Goal: Task Accomplishment & Management: Complete application form

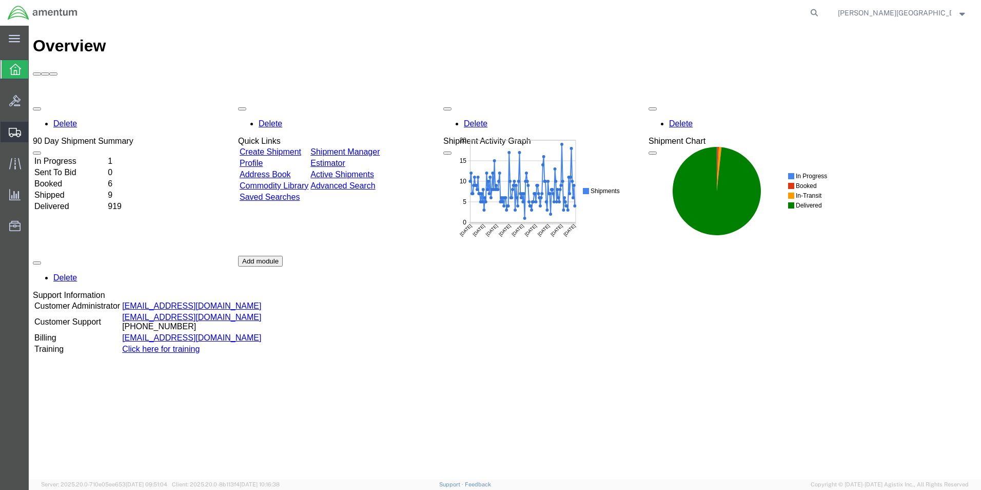
click at [0, 0] on span "Create Shipment" at bounding box center [0, 0] width 0 height 0
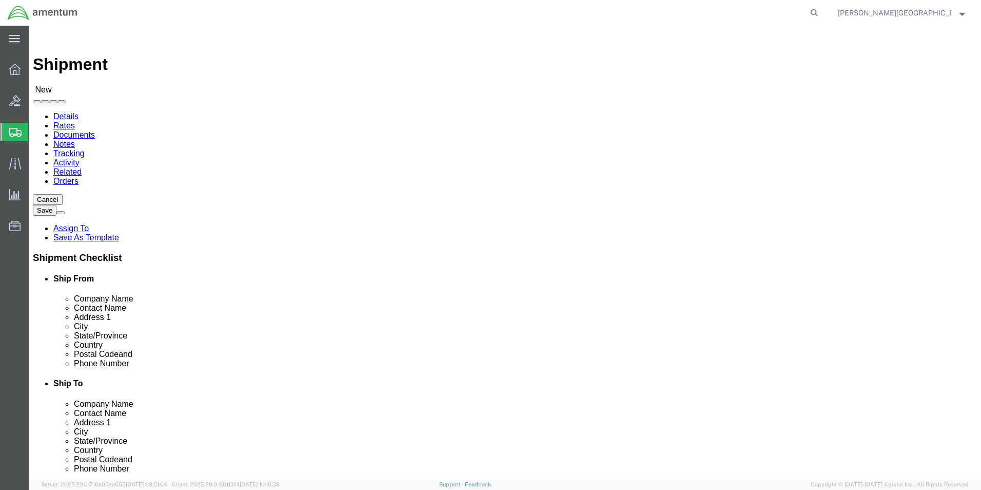
select select
select select "49940"
select select "[GEOGRAPHIC_DATA]"
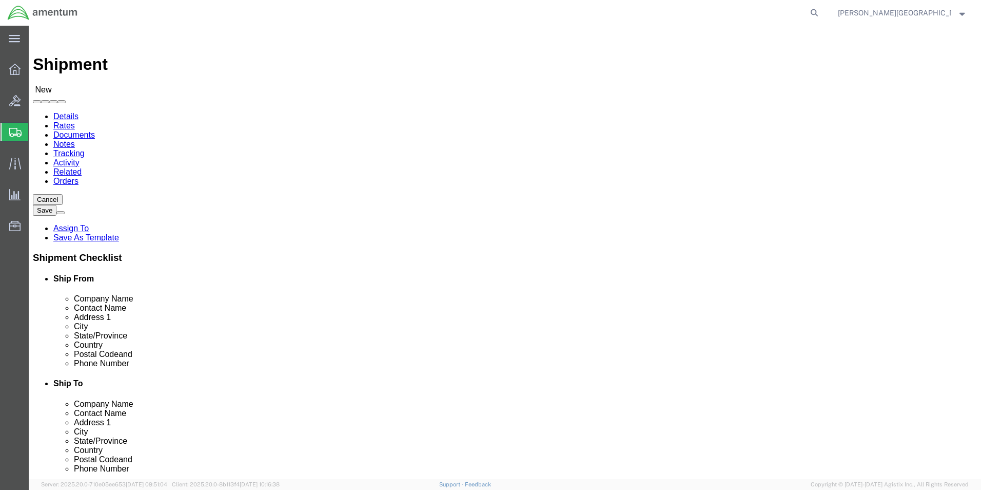
drag, startPoint x: 213, startPoint y: 348, endPoint x: 135, endPoint y: 350, distance: 77.5
click div
type input "[PHONE_NUMBER]"
select select "49914"
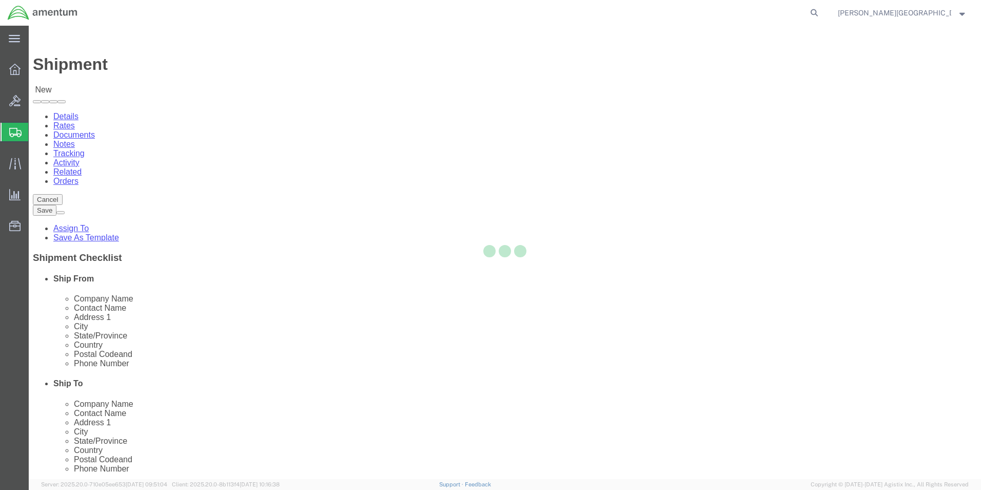
select select "[GEOGRAPHIC_DATA]"
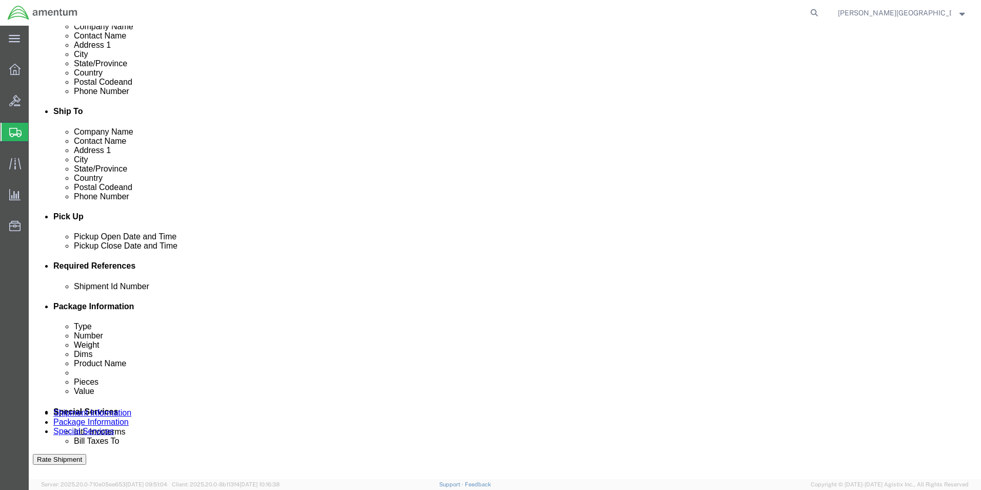
scroll to position [308, 0]
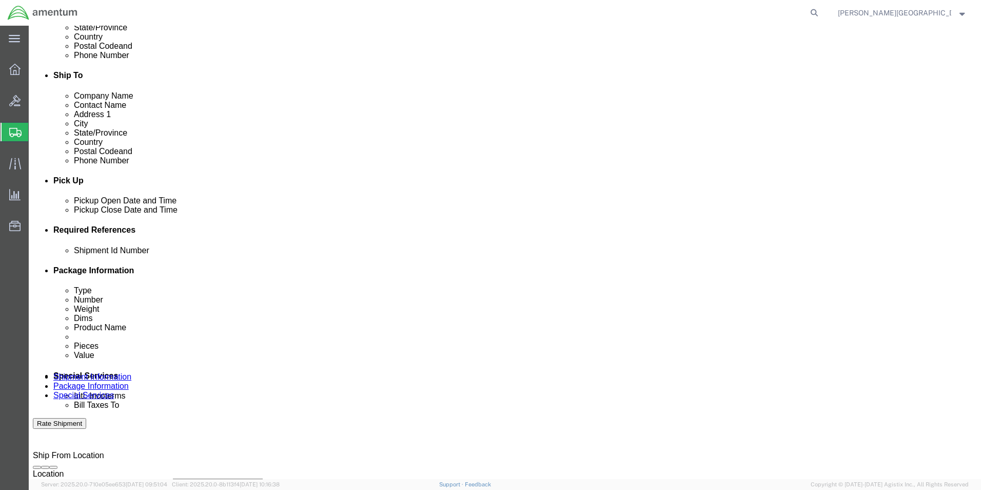
click div "Pickup Start Date Pickup Start Time Pickup Open Date and Time [DATE] 12:00 PM P…"
click div "[DATE] 1:00 PM"
type input "3:00 PM"
click button "Apply"
click button "Add reference"
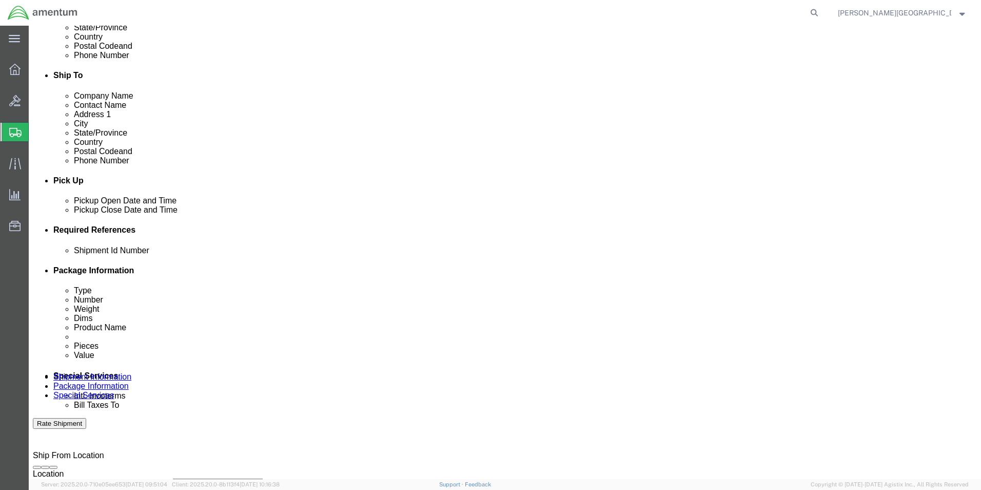
click select "Select Account Type Activity ID Airline Appointment Number ASN Batch Request # …"
select select "DEPT"
click select "Select Account Type Activity ID Airline Appointment Number ASN Batch Request # …"
click input "text"
type input "ALSE Shop"
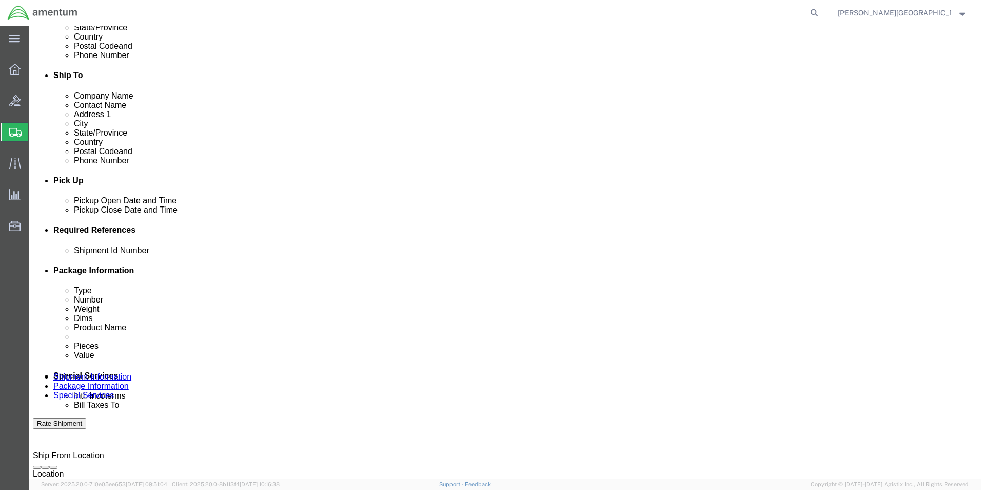
click button "Add reference"
click select "Select Account Type Activity ID Airline Appointment Number ASN Batch Request # …"
select select "PROJNUM"
click select "Select Account Type Activity ID Airline Appointment Number ASN Batch Request # …"
click input "text"
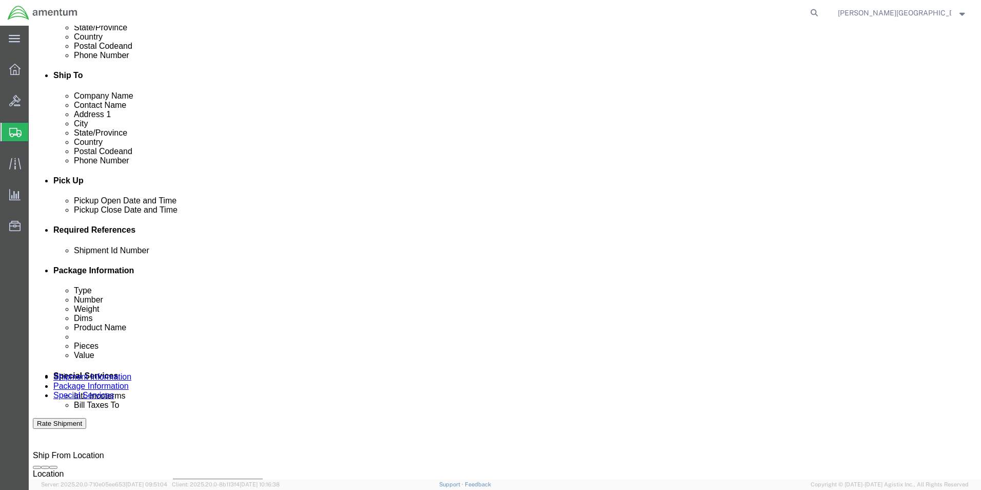
click input "6118.02.03.2219.000.LRT.0000"
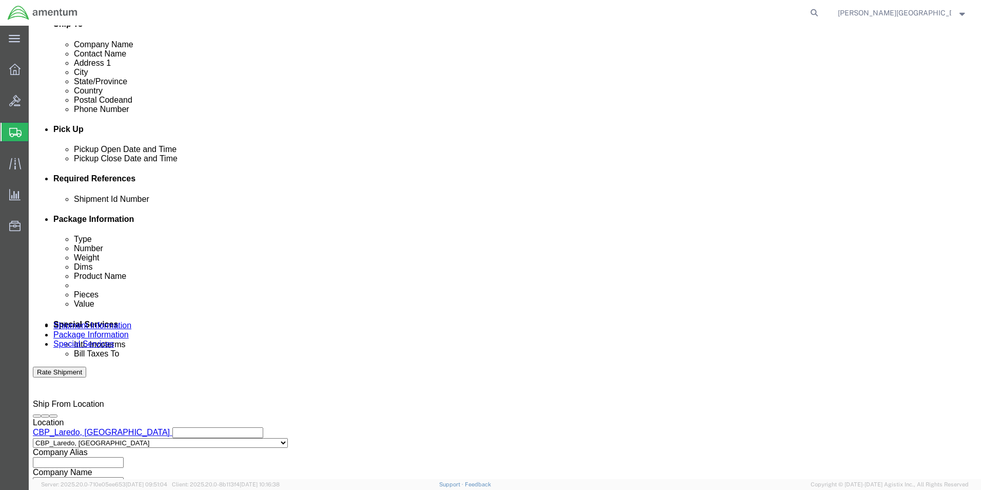
type input "6118.03.03.2219.000.LRT.0000"
click button "Add reference"
click select "Select Account Type Activity ID Airline Appointment Number ASN Batch Request # …"
select select "CUSTREF"
click select "Select Account Type Activity ID Airline Appointment Number ASN Batch Request # …"
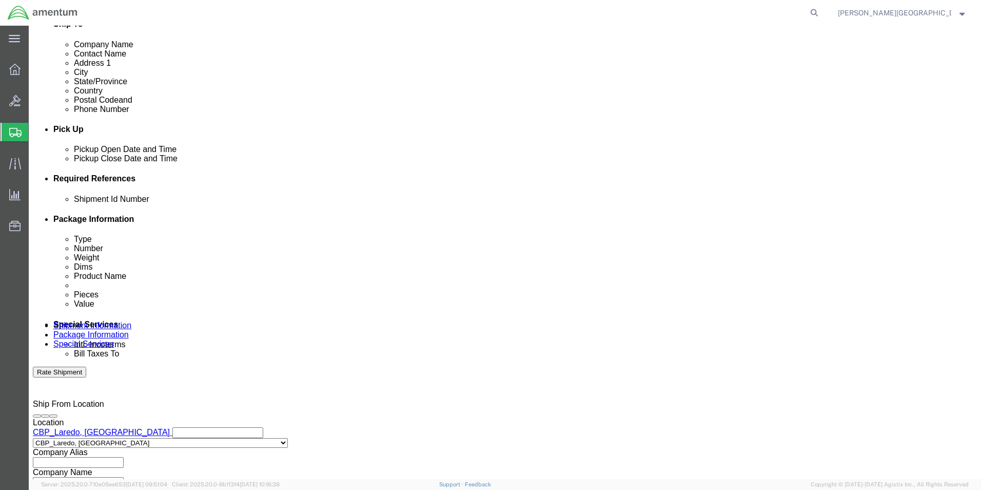
click input "text"
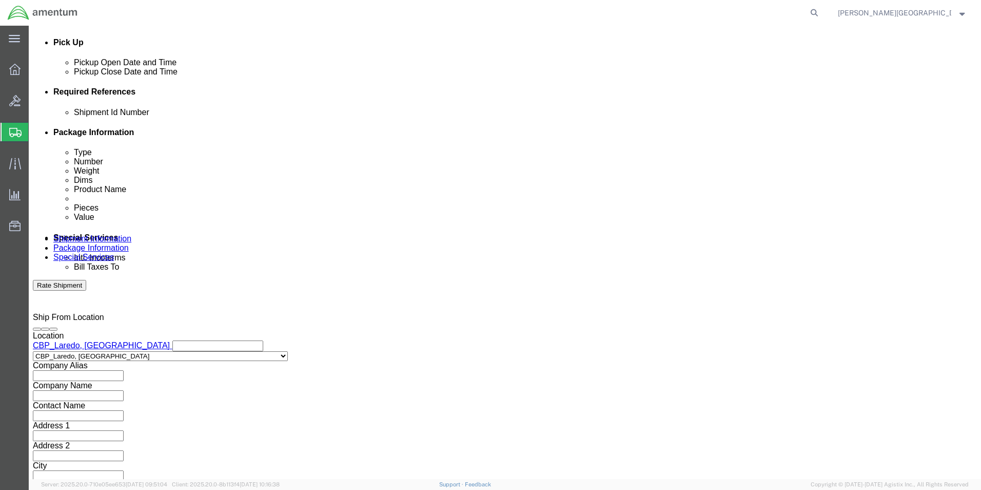
scroll to position [448, 0]
type input "A/C Seats for 754AM"
click button "Continue"
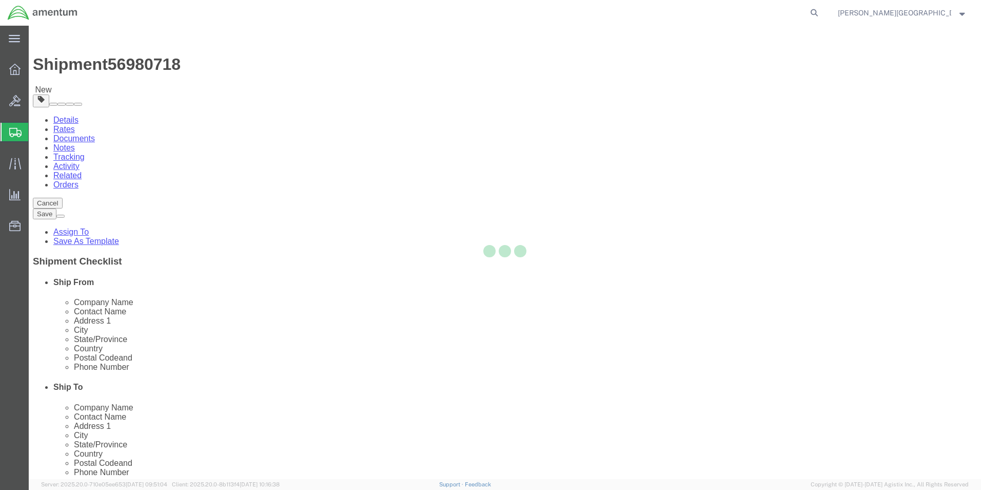
select select "CBOX"
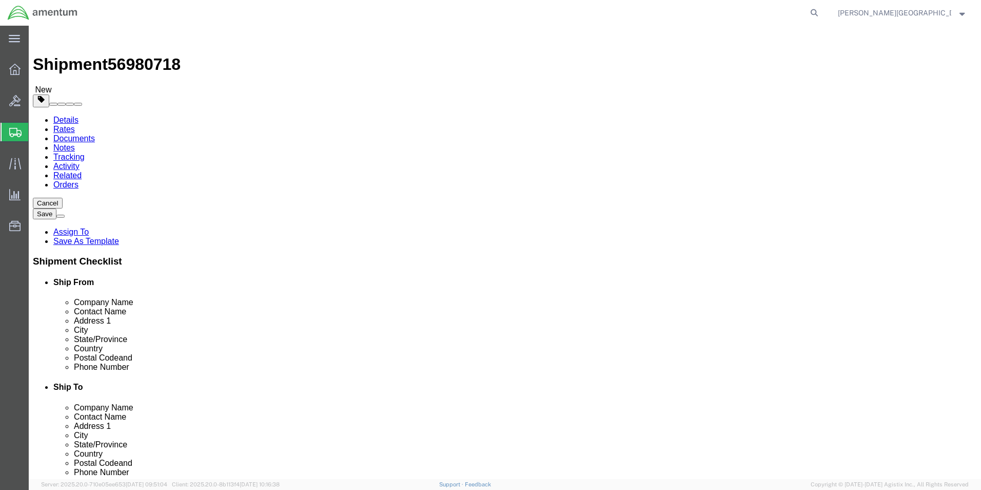
click input "0.00"
type input "19.00"
click input "text"
type input "22"
click input "text"
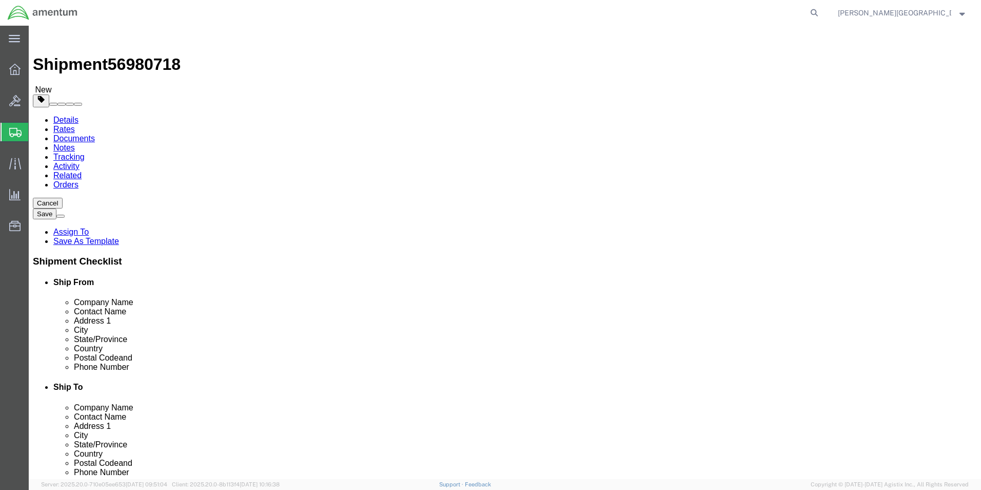
type input "22"
click input "text"
type input "22"
click span
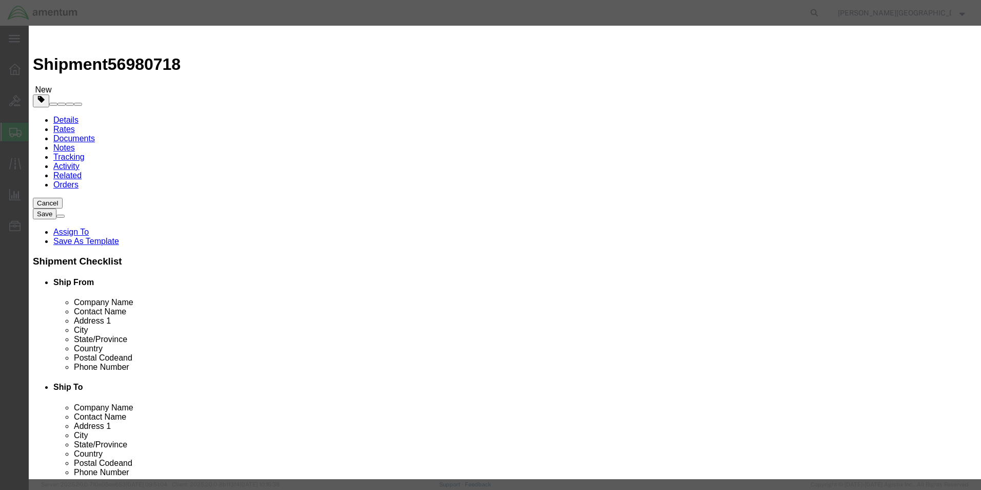
click input "text"
type input "aircraft seat Pilot & Copilot"
click input "0"
type input "2"
click input "text"
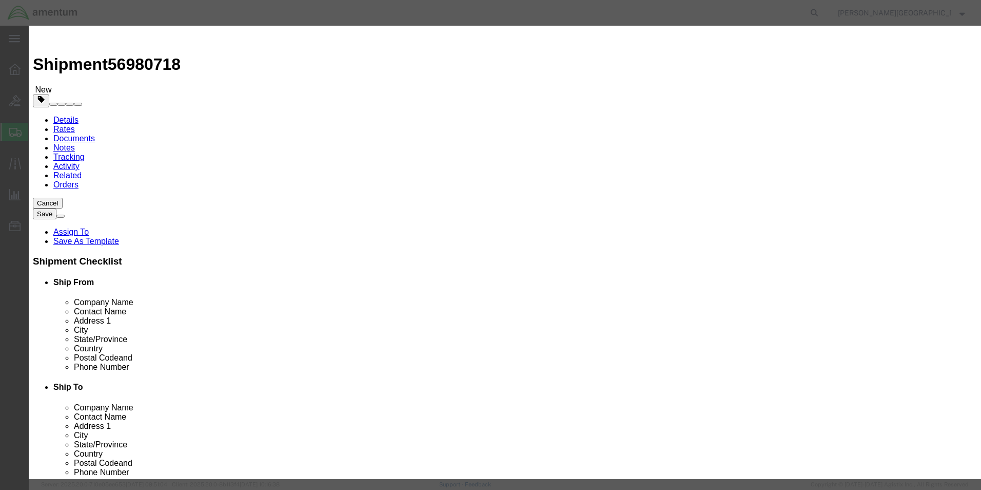
type input "7500.00"
click button "Save & Close"
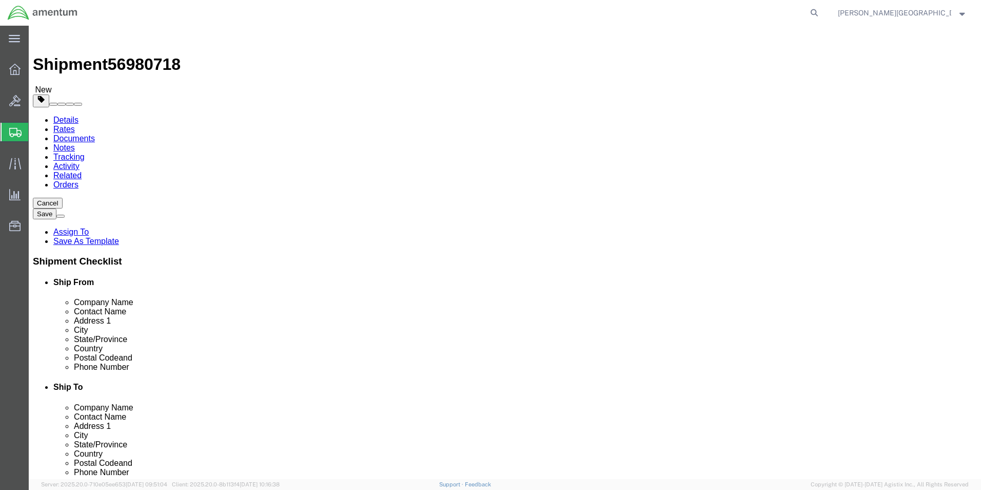
click button "Previous"
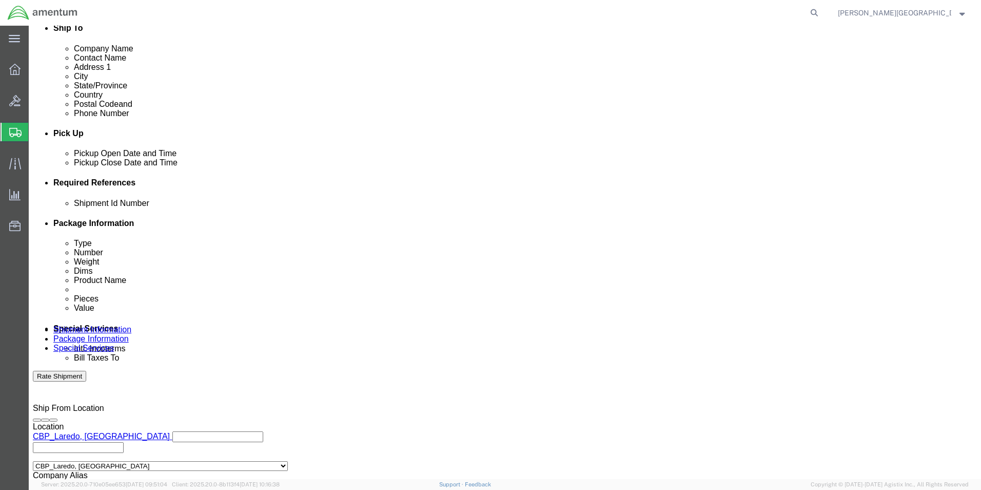
scroll to position [359, 0]
click input "text"
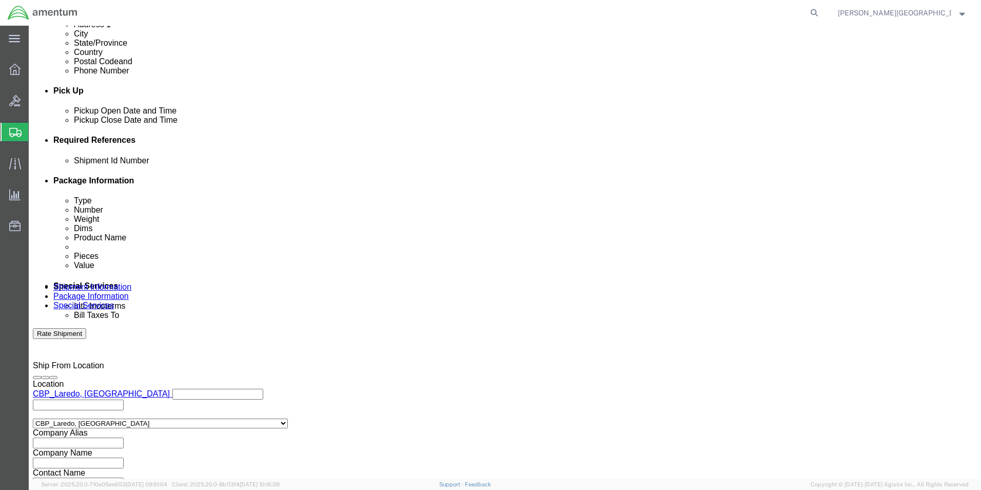
scroll to position [448, 0]
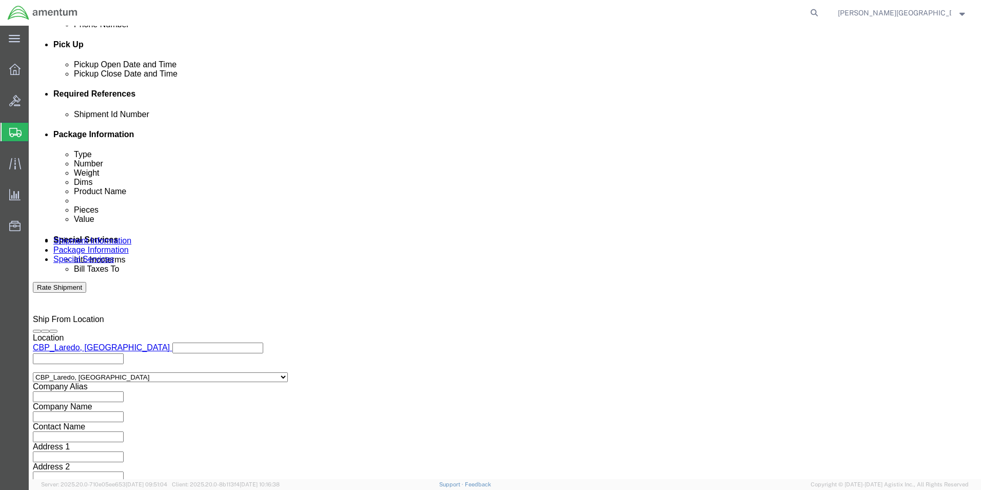
type input "56980718"
click button "Continue"
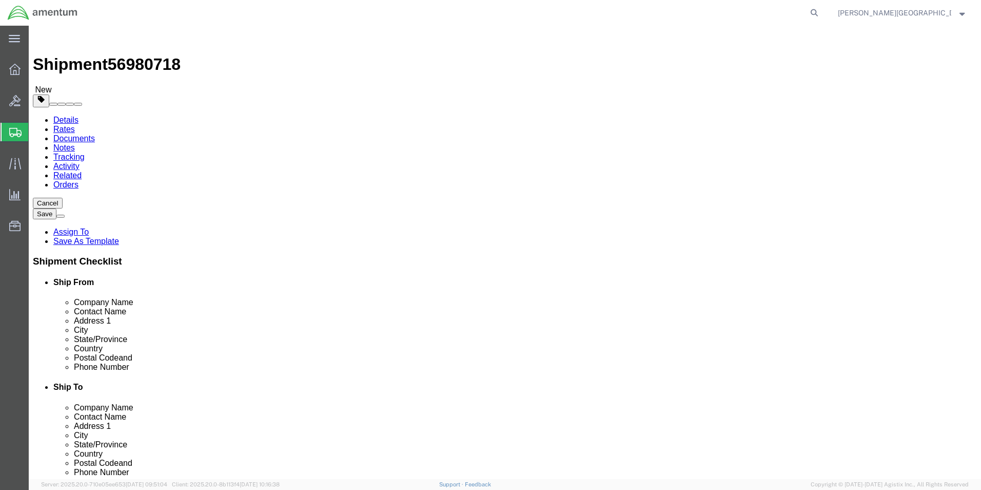
click button "Continue"
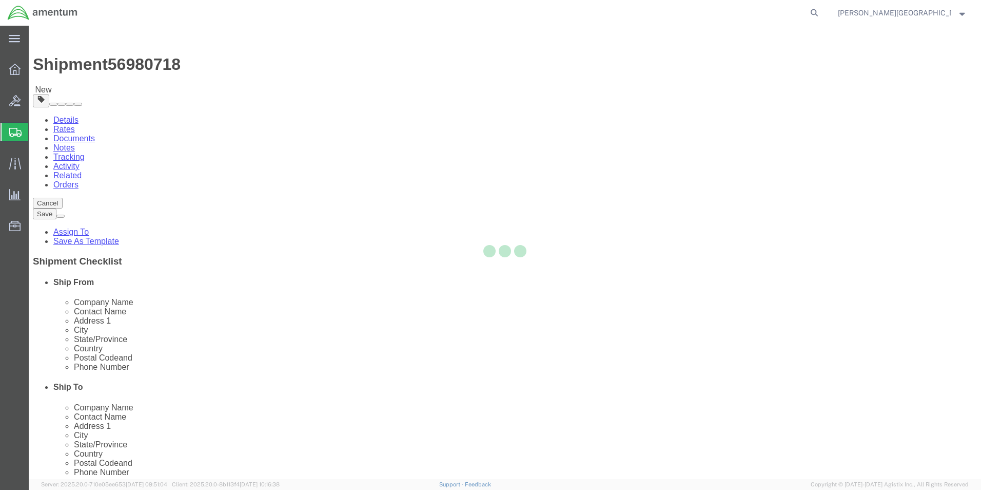
select select
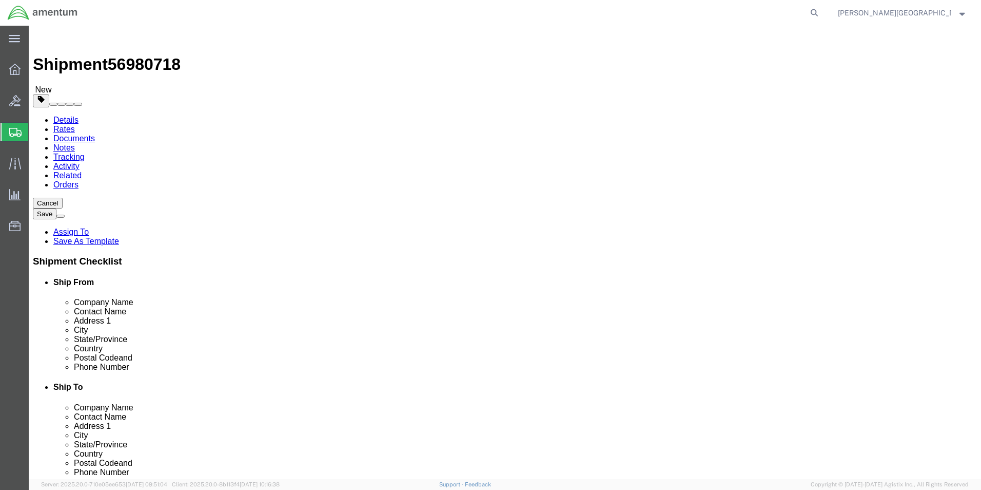
click button "Rate Shipment"
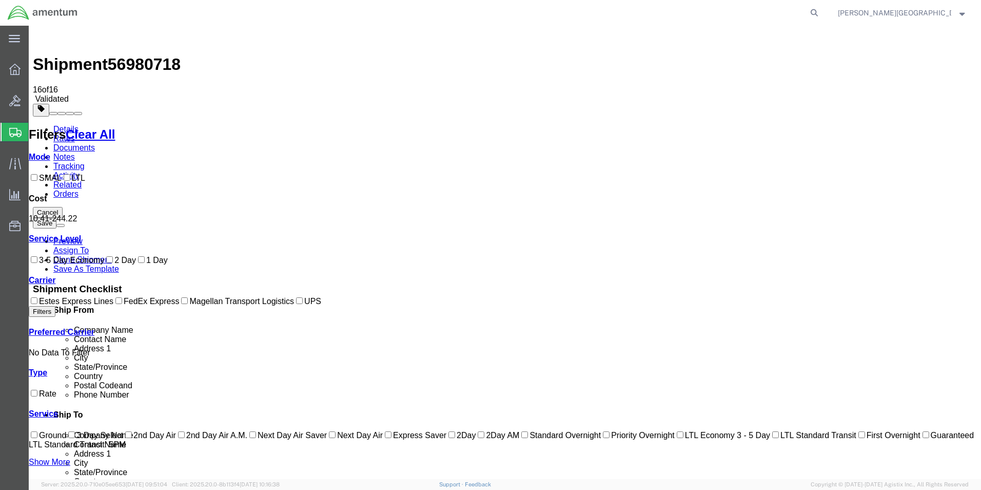
checkbox input "true"
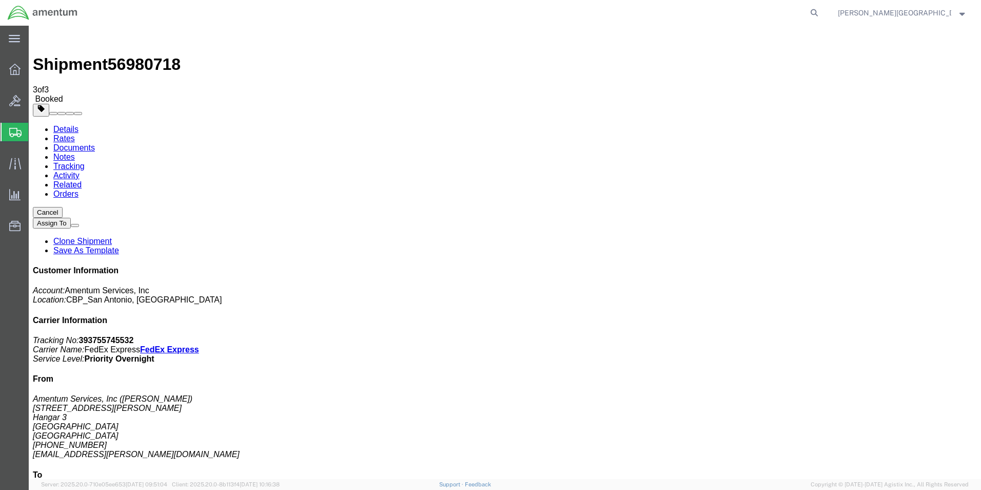
click at [53, 125] on link "Details" at bounding box center [65, 129] width 25 height 9
click link "Schedule pickup request"
